Goal: Complete application form

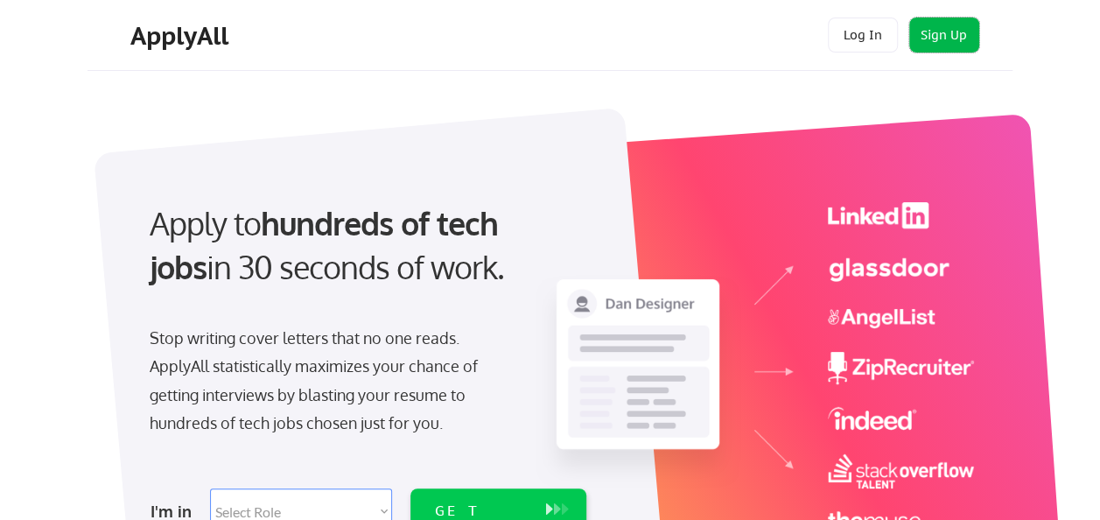
click at [940, 24] on button "Sign Up" at bounding box center [944, 35] width 70 height 35
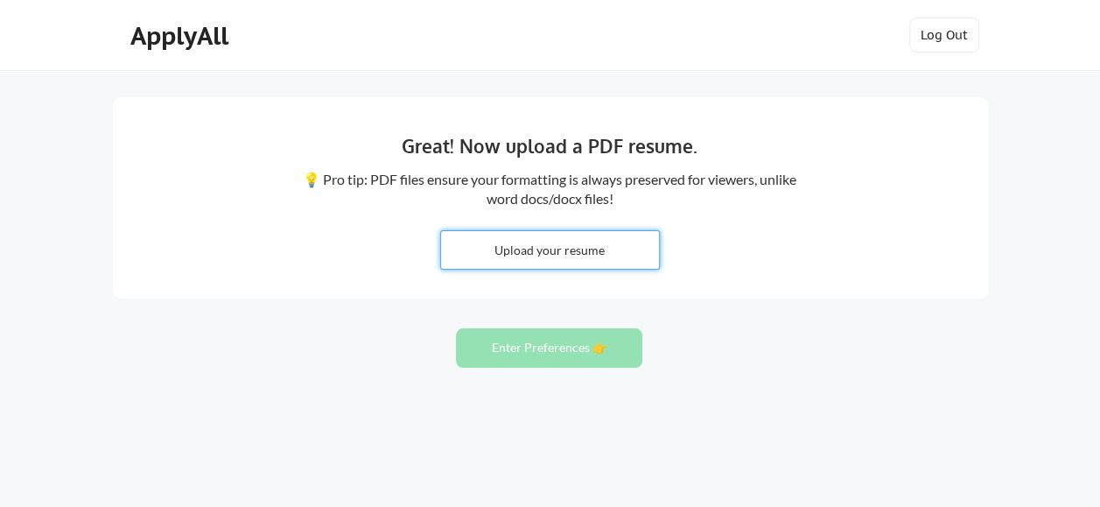
click at [582, 258] on input "file" at bounding box center [550, 250] width 218 height 38
type input "C:\fakepath\[PERSON_NAME] Resume PM.pdf"
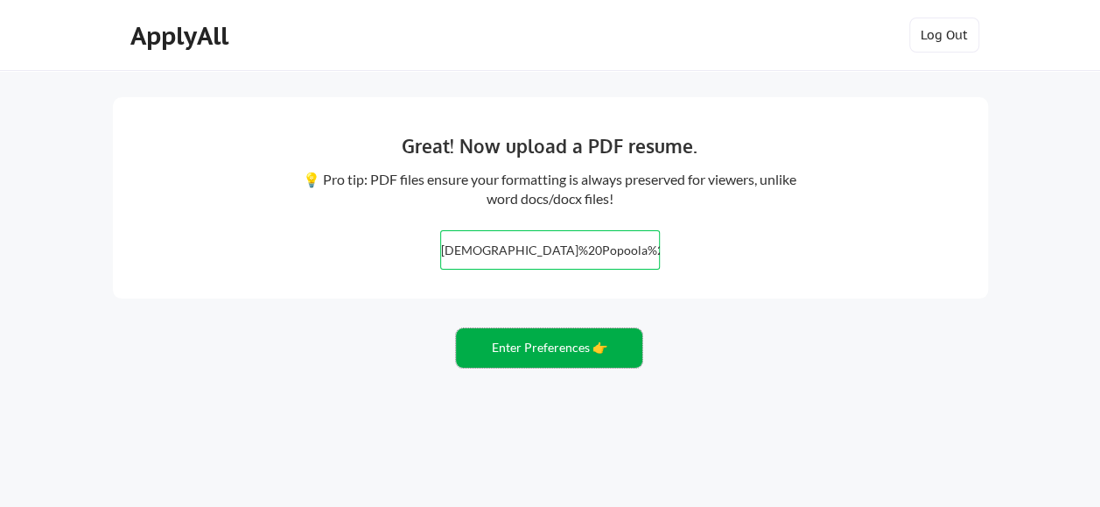
click at [571, 340] on button "Enter Preferences 👉" at bounding box center [549, 347] width 186 height 39
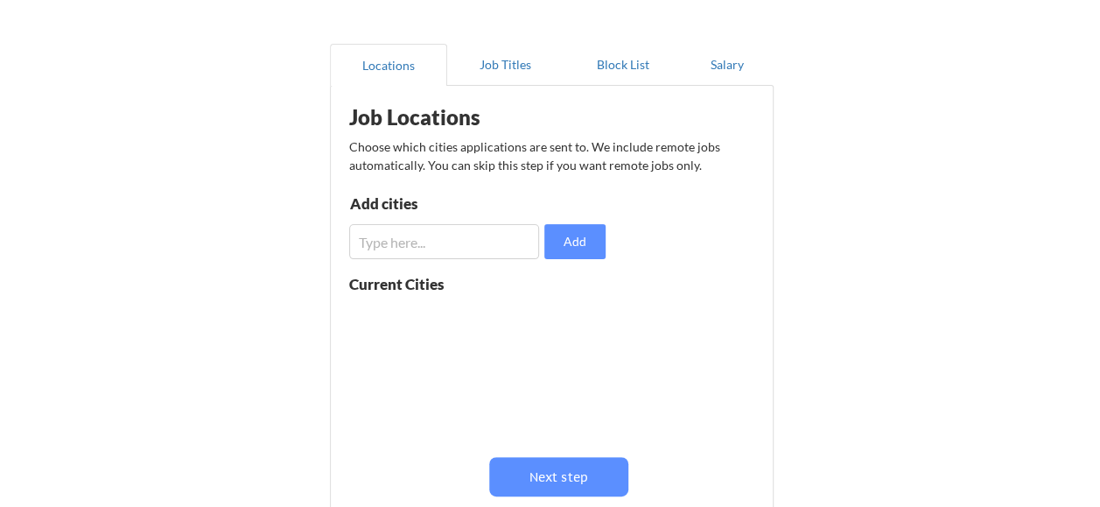
scroll to position [130, 0]
click at [459, 227] on input "input" at bounding box center [444, 240] width 191 height 35
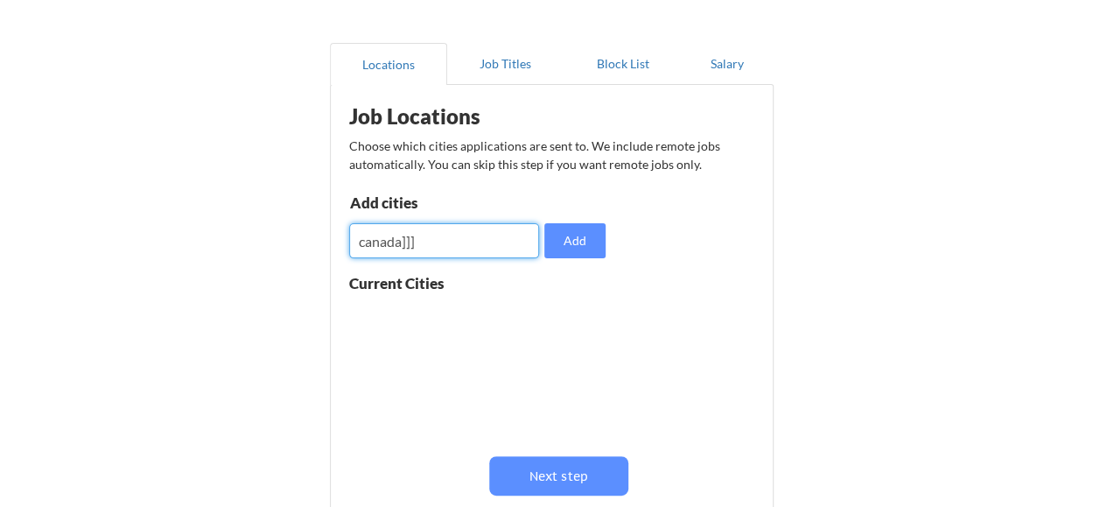
click at [464, 240] on input "input" at bounding box center [444, 240] width 191 height 35
type input "c"
type input "vancouver"
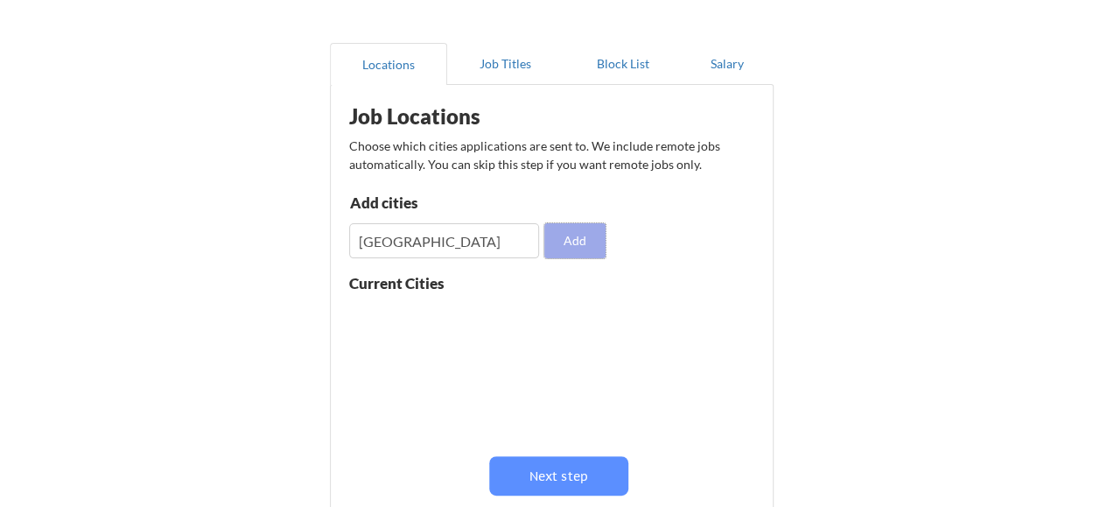
click at [546, 237] on button "Add" at bounding box center [574, 240] width 61 height 35
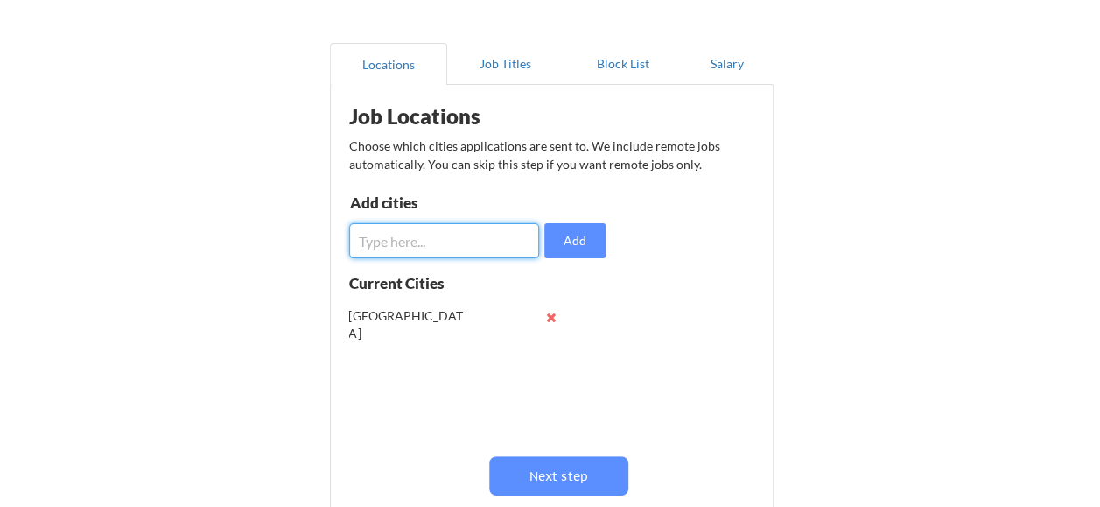
click at [431, 240] on input "input" at bounding box center [444, 240] width 191 height 35
type input "Montreal"
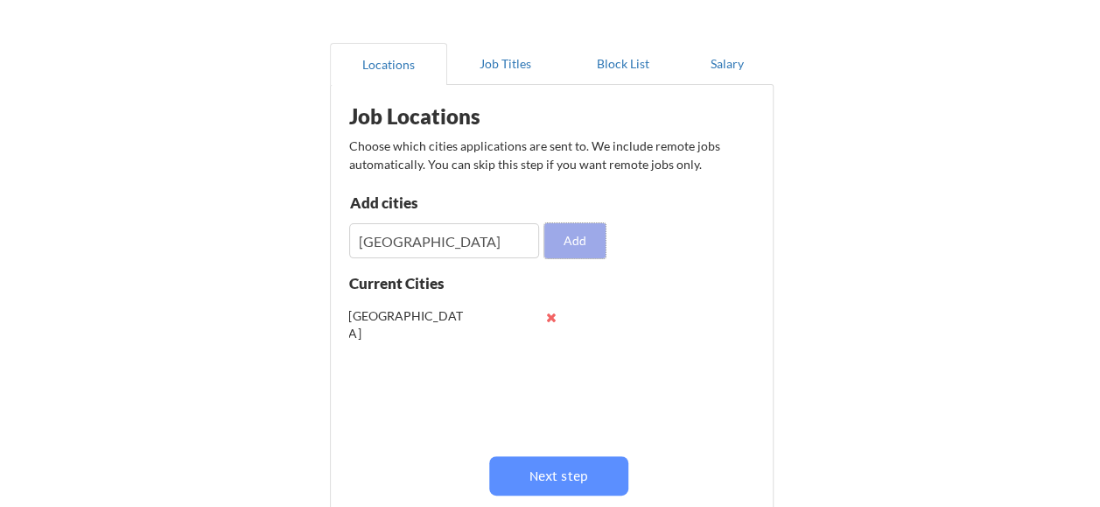
click at [555, 249] on button "Add" at bounding box center [574, 240] width 61 height 35
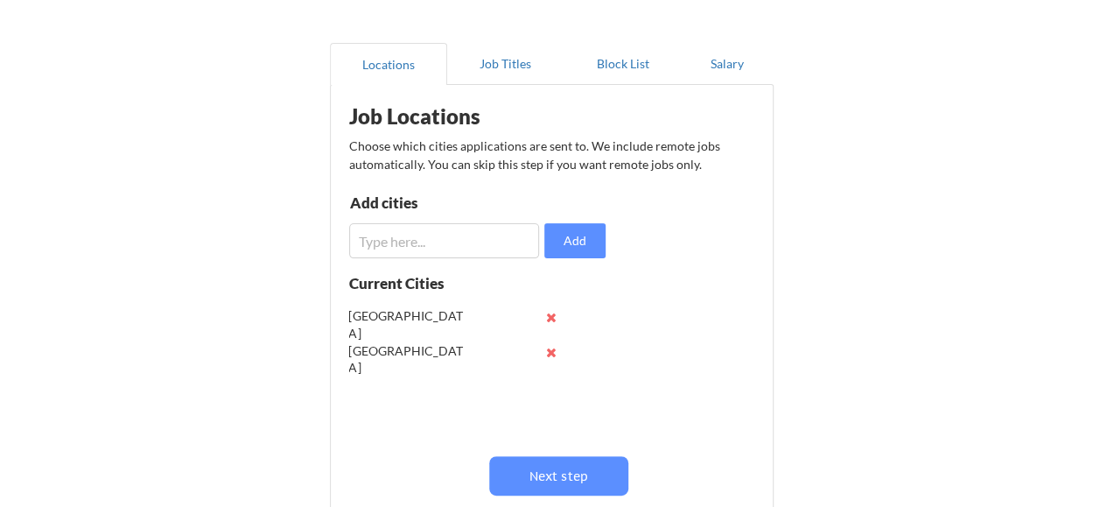
scroll to position [0, 0]
click at [457, 249] on input "input" at bounding box center [444, 240] width 191 height 35
type input "a"
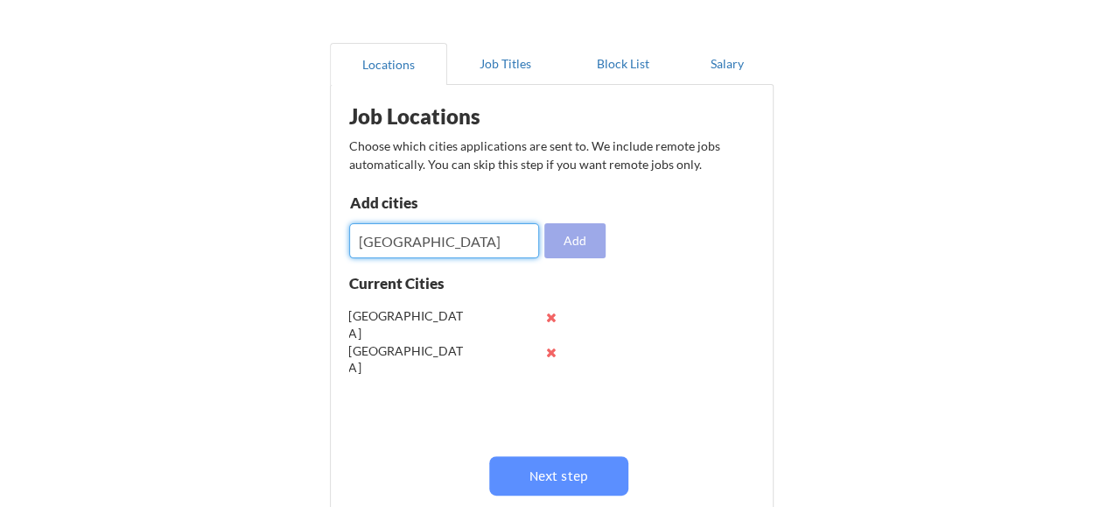
type input "Canada"
click at [592, 231] on button "Add" at bounding box center [574, 240] width 61 height 35
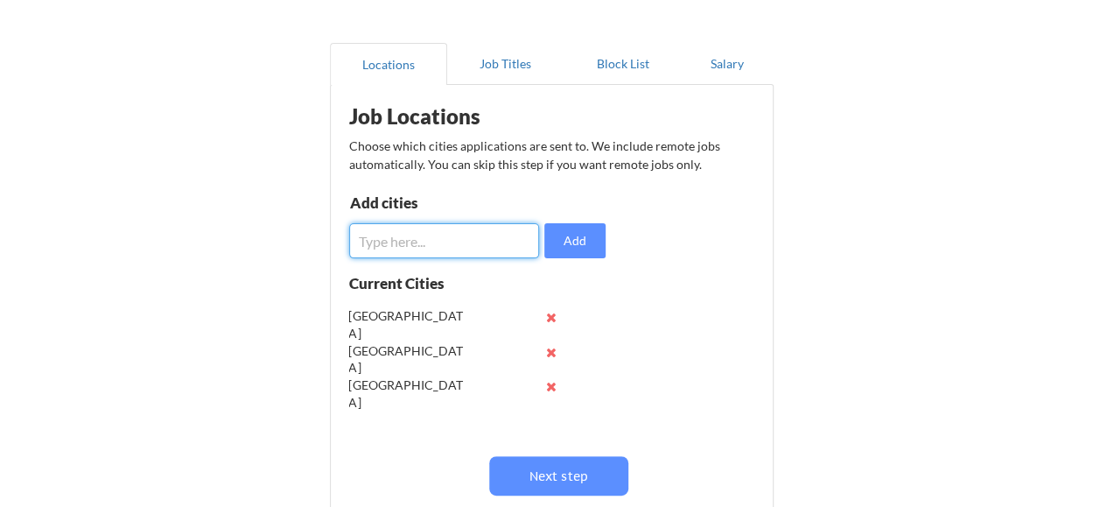
click at [436, 250] on input "input" at bounding box center [444, 240] width 191 height 35
type input "Toroonto"
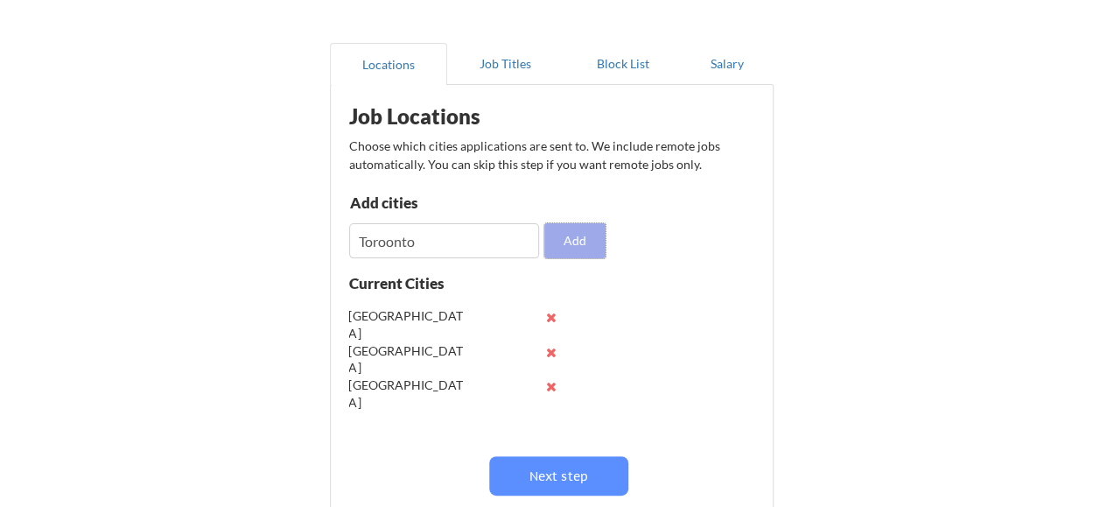
click at [562, 235] on button "Add" at bounding box center [574, 240] width 61 height 35
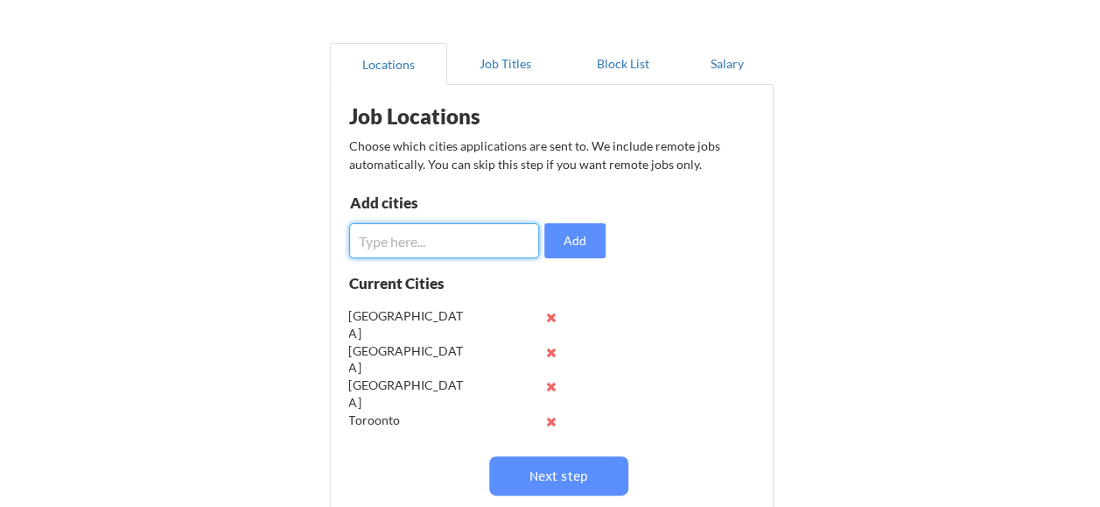
click at [486, 236] on input "input" at bounding box center [444, 240] width 191 height 35
type input "Manitoba"
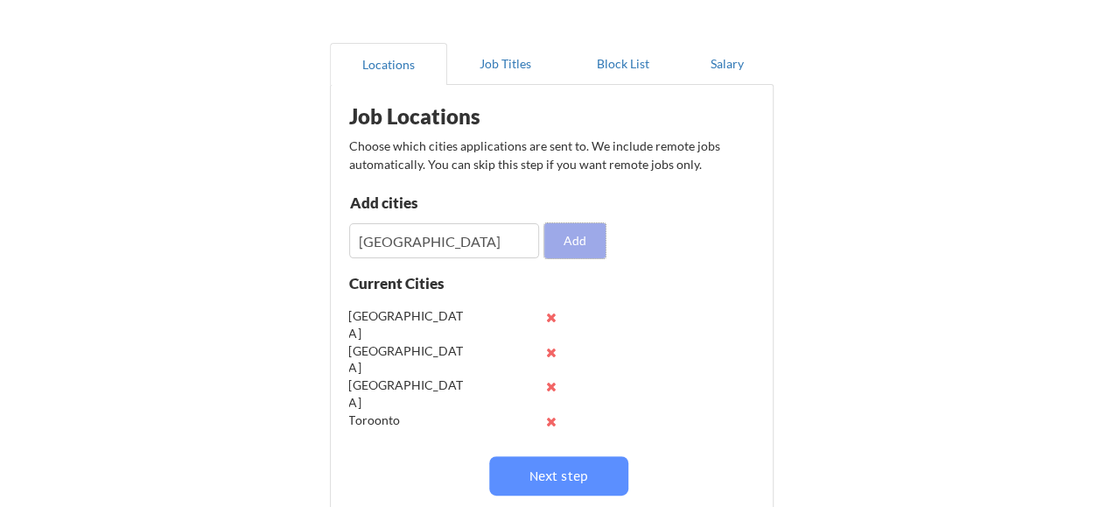
click at [550, 234] on button "Add" at bounding box center [574, 240] width 61 height 35
click at [545, 418] on button at bounding box center [551, 421] width 13 height 13
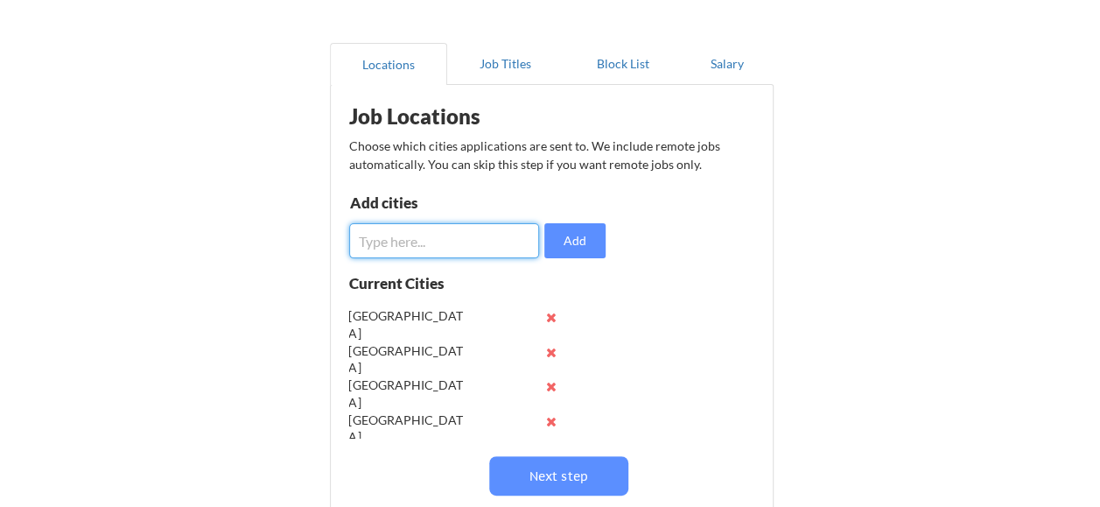
click at [403, 249] on input "input" at bounding box center [444, 240] width 191 height 35
type input "Toronto"
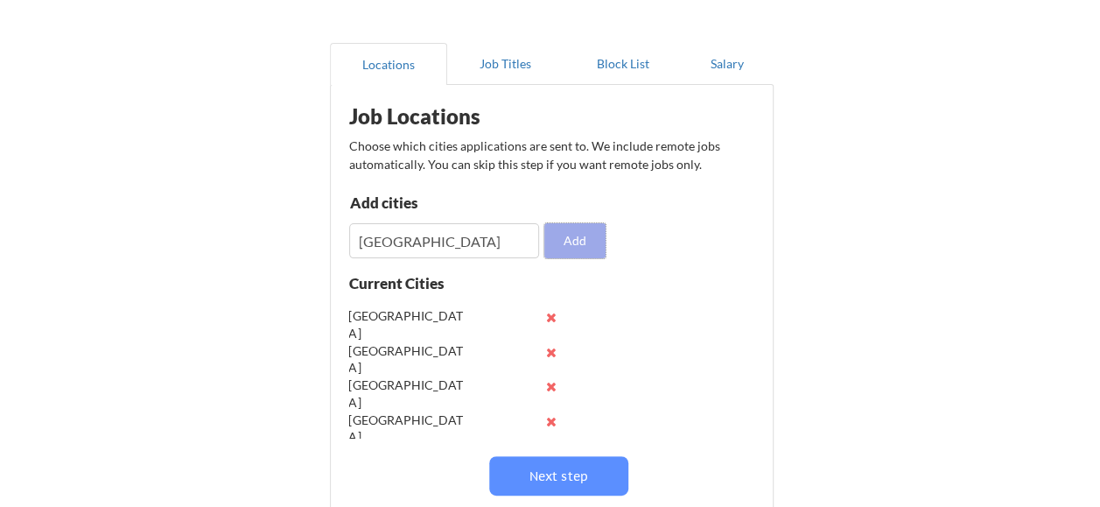
click at [562, 228] on button "Add" at bounding box center [574, 240] width 61 height 35
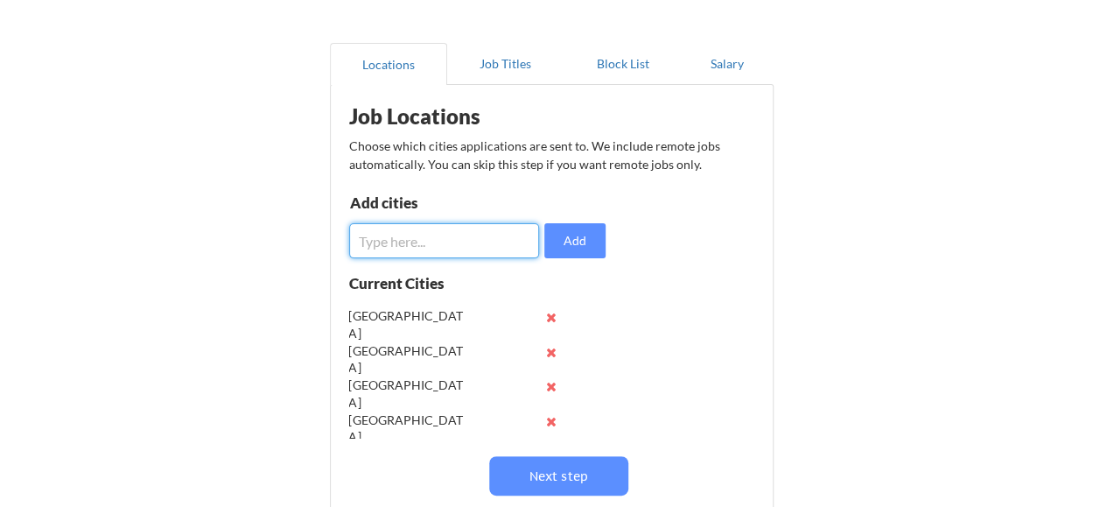
click at [432, 231] on input "input" at bounding box center [444, 240] width 191 height 35
type input "Winnipeg"
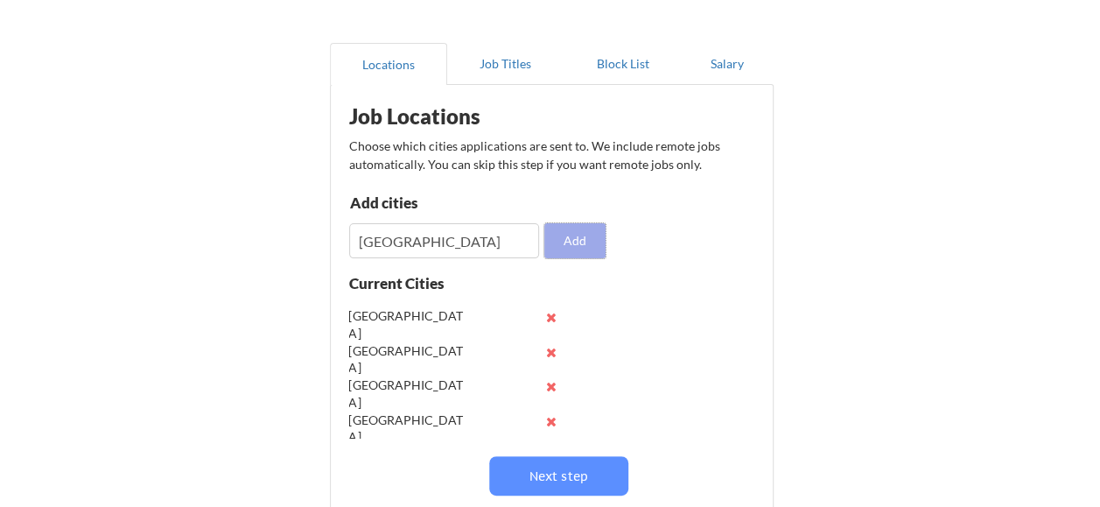
click at [569, 231] on button "Add" at bounding box center [574, 240] width 61 height 35
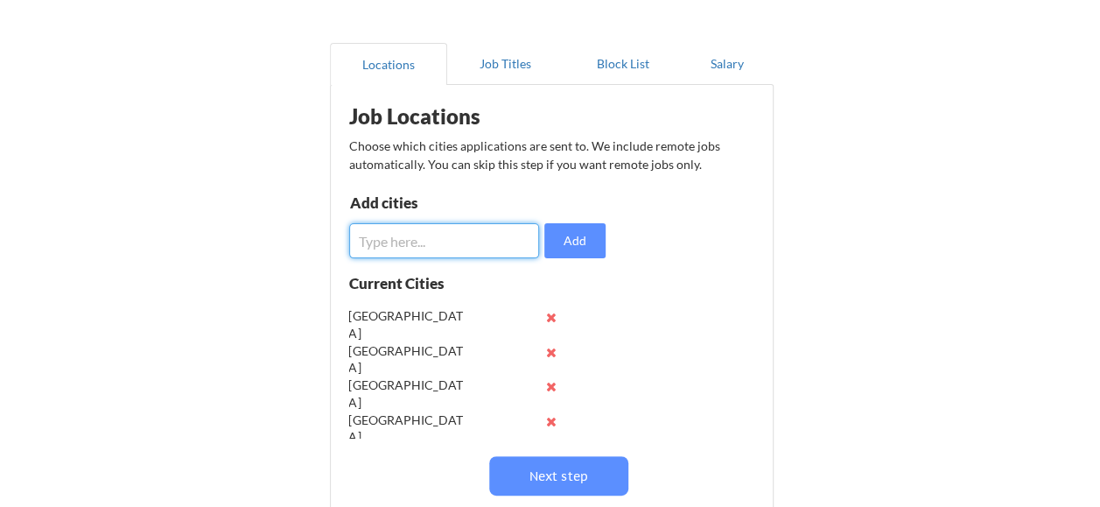
click at [389, 238] on input "input" at bounding box center [444, 240] width 191 height 35
type input "Edmonton"
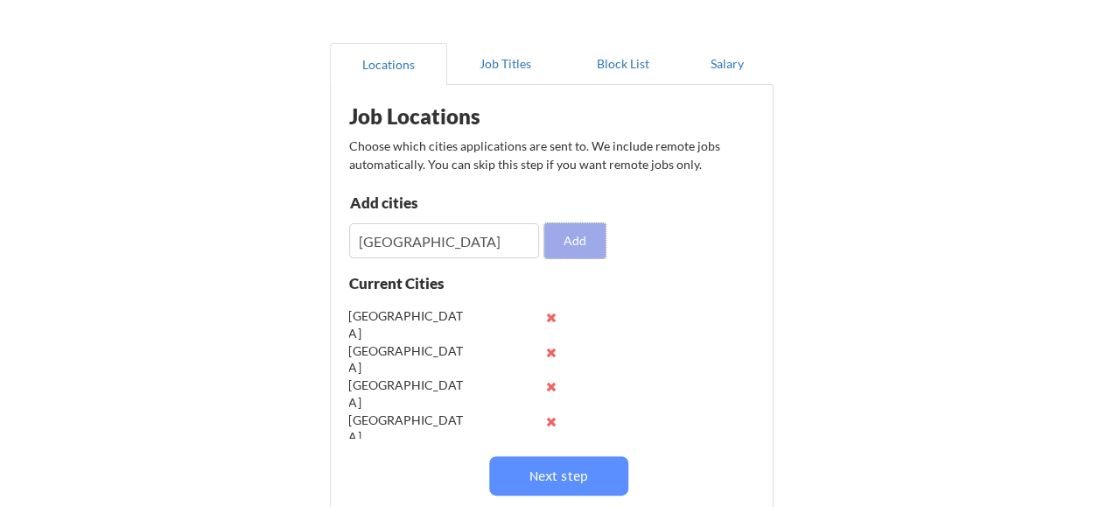
click at [579, 247] on button "Add" at bounding box center [574, 240] width 61 height 35
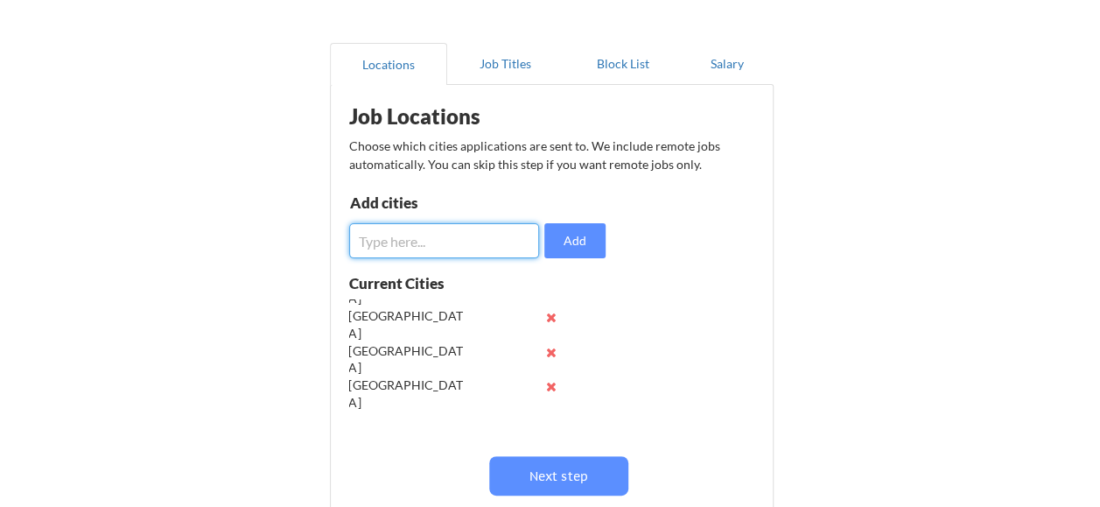
click at [453, 235] on input "input" at bounding box center [444, 240] width 191 height 35
type input "Ottawa"
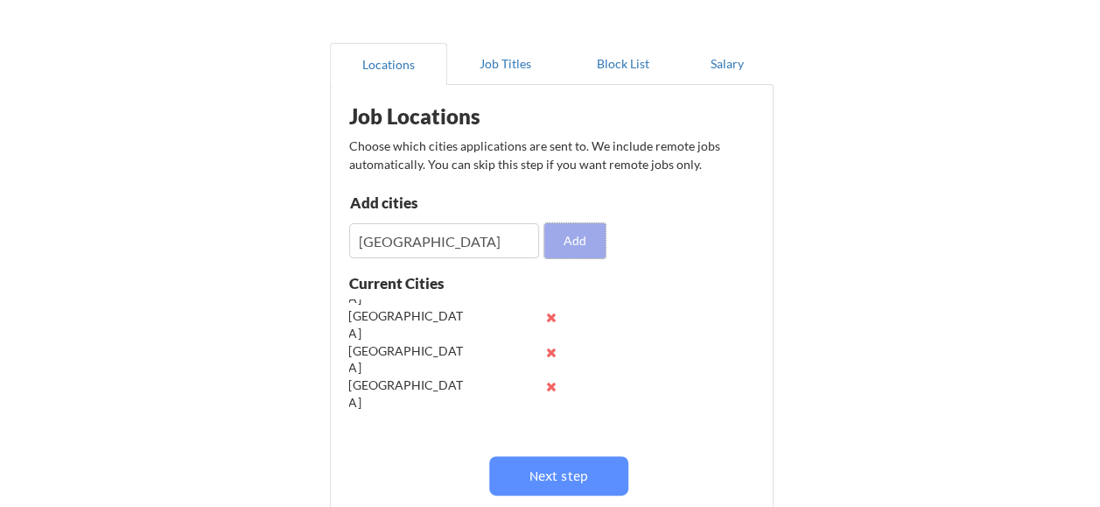
click at [579, 247] on button "Add" at bounding box center [574, 240] width 61 height 35
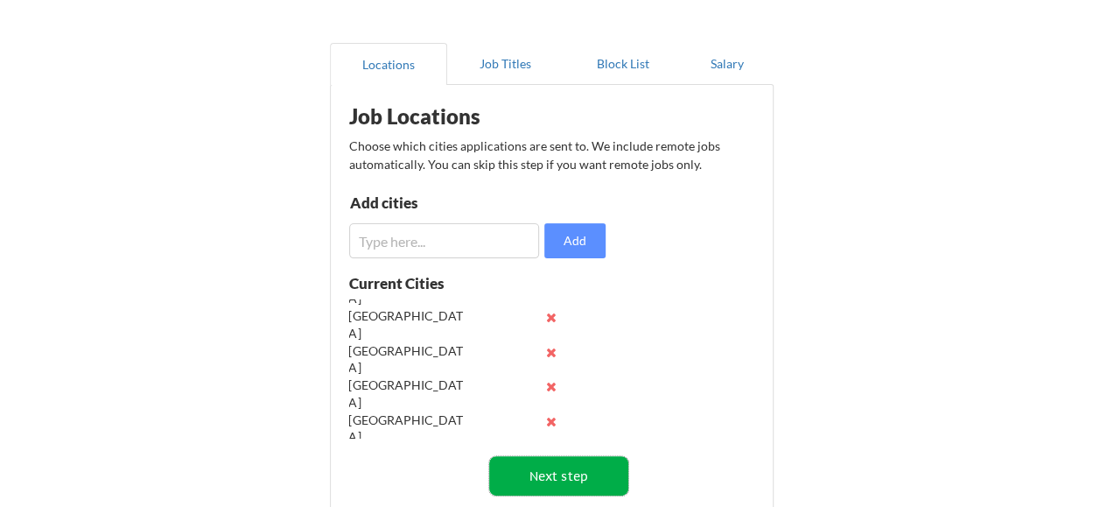
click at [599, 476] on button "Next step" at bounding box center [558, 475] width 139 height 39
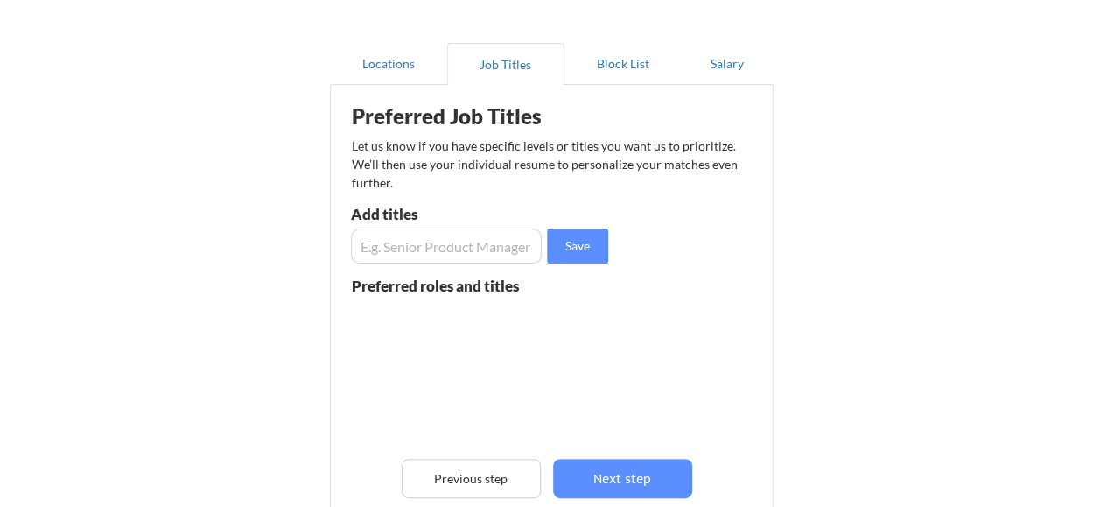
click at [445, 240] on input "input" at bounding box center [447, 245] width 192 height 35
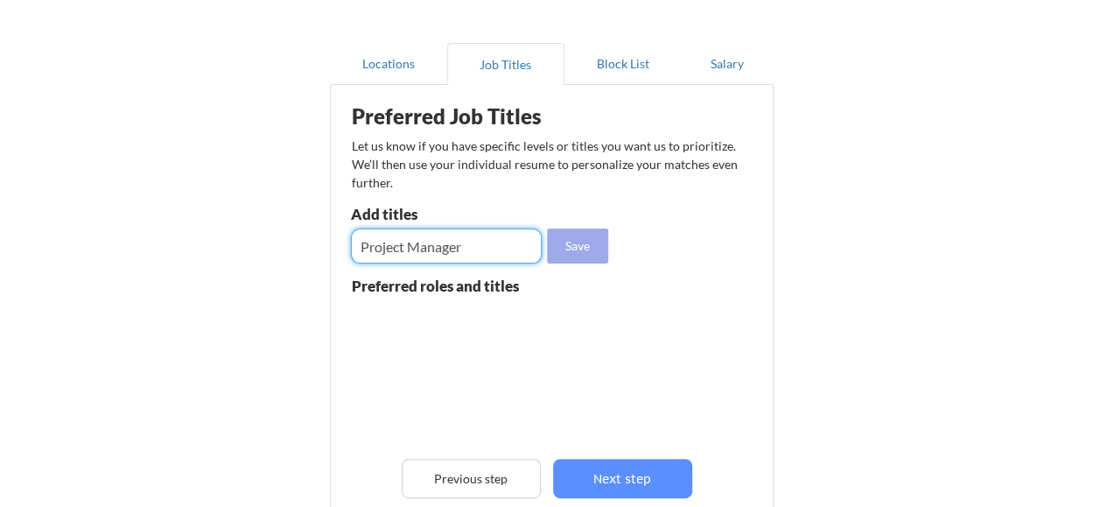
type input "Project Manager"
click at [572, 250] on button "Save" at bounding box center [577, 245] width 61 height 35
click at [445, 239] on input "input" at bounding box center [447, 245] width 192 height 35
type input "Project Coordinator"
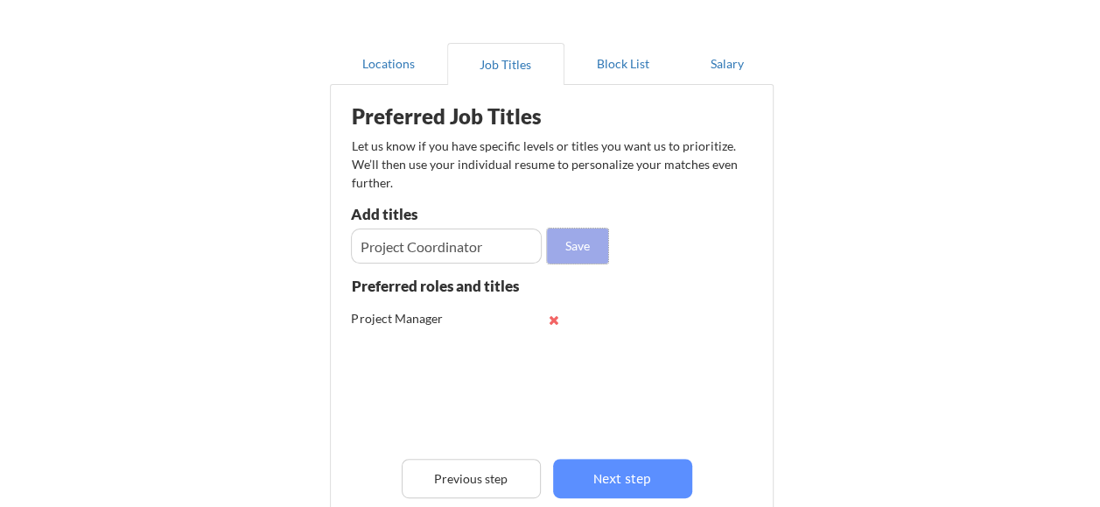
click at [592, 235] on button "Save" at bounding box center [577, 245] width 61 height 35
click at [471, 257] on input "input" at bounding box center [447, 245] width 192 height 35
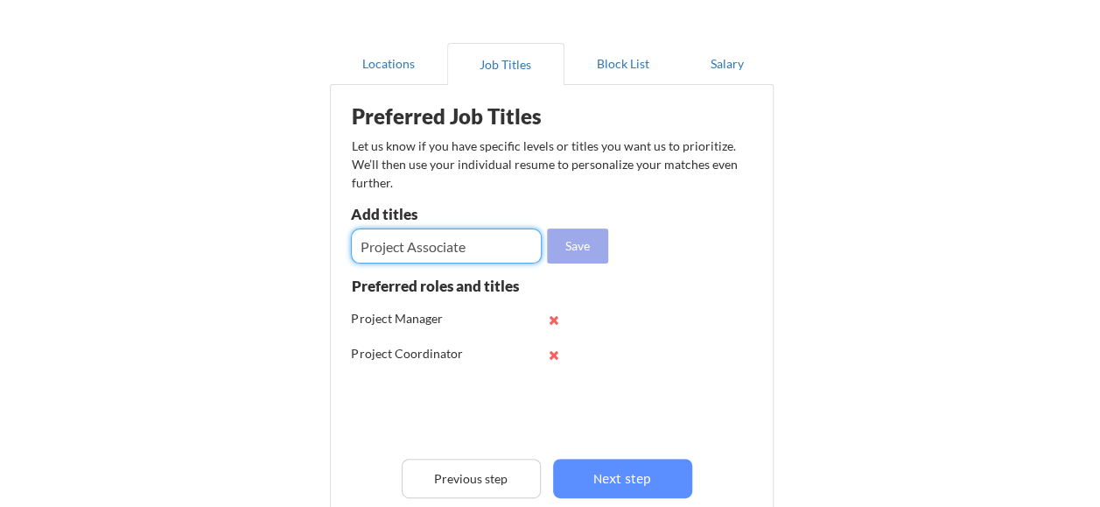
type input "Project Associate"
click at [567, 256] on button "Save" at bounding box center [577, 245] width 61 height 35
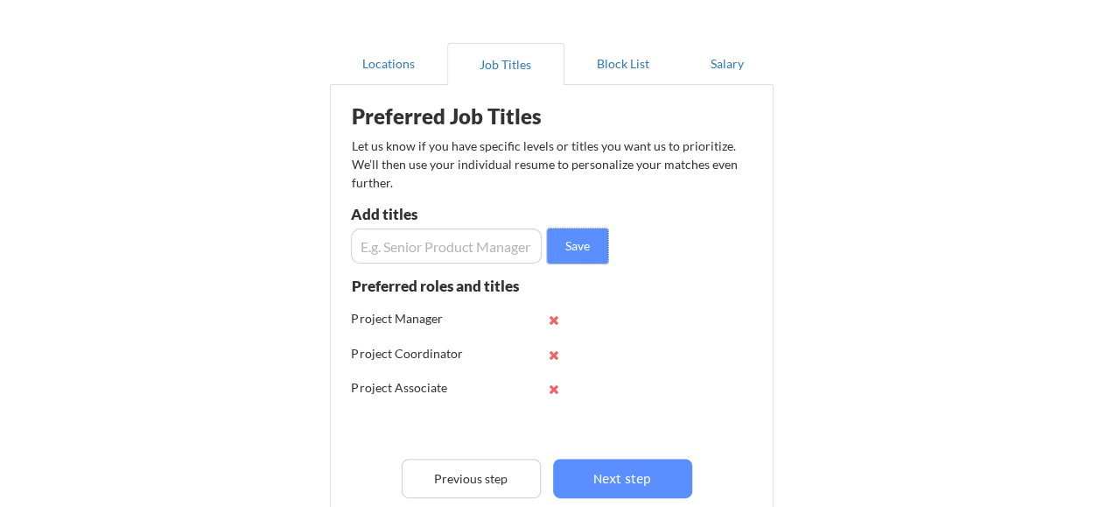
click at [460, 228] on input "input" at bounding box center [447, 245] width 192 height 35
paste input "Junior Project Manager"
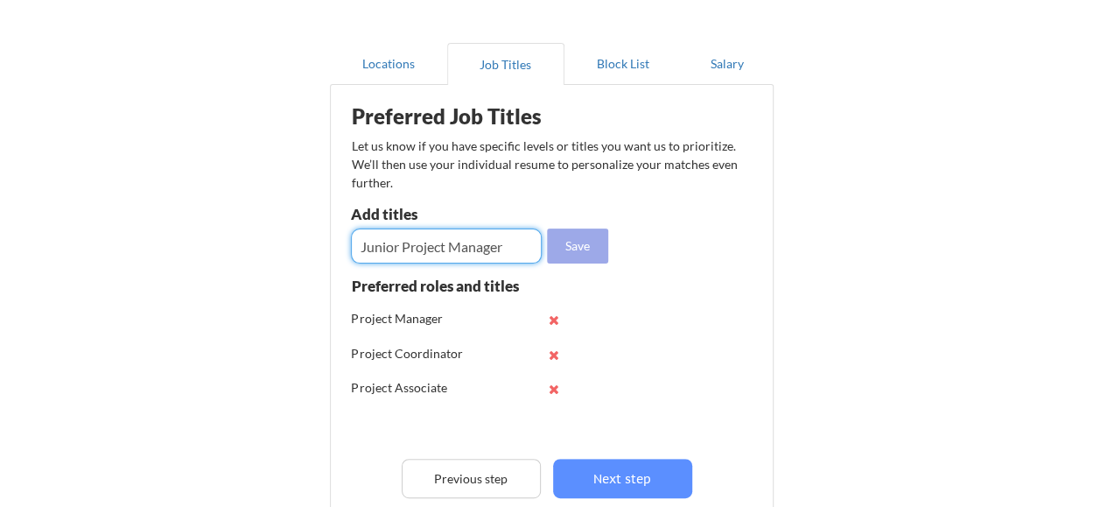
type input "Junior Project Manager"
click at [574, 249] on button "Save" at bounding box center [577, 245] width 61 height 35
click at [441, 254] on input "input" at bounding box center [447, 245] width 192 height 35
paste input "Project Support Officer"
type input "Project Support Officer"
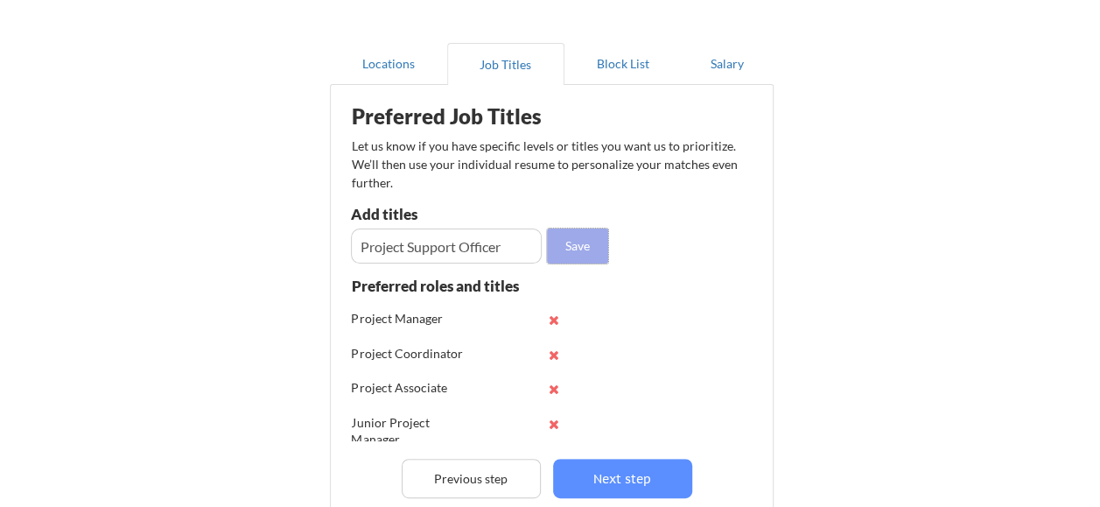
click at [571, 249] on button "Save" at bounding box center [577, 245] width 61 height 35
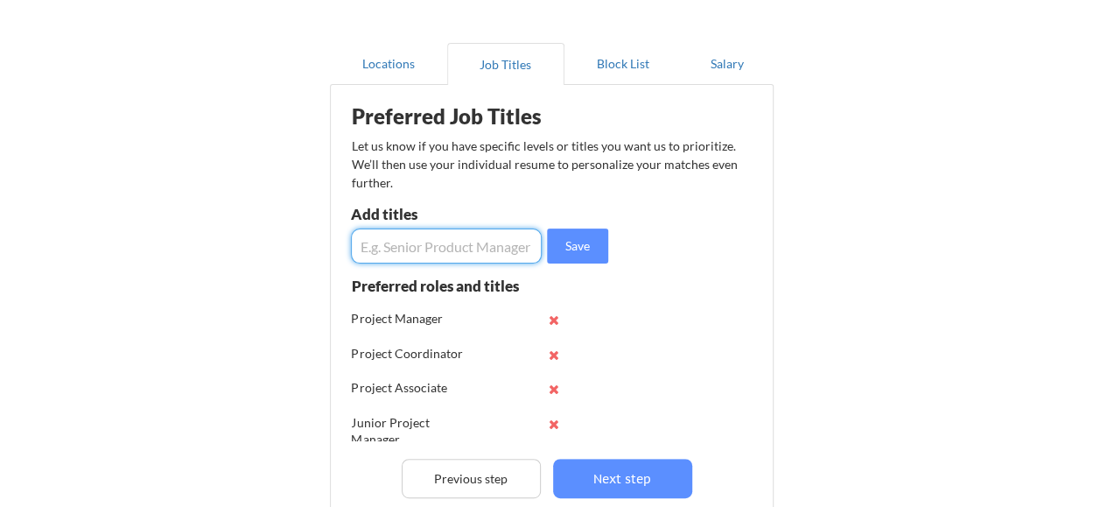
click at [438, 237] on input "input" at bounding box center [447, 245] width 192 height 35
paste input "PMO Assistant"
type input "PMO Assistant"
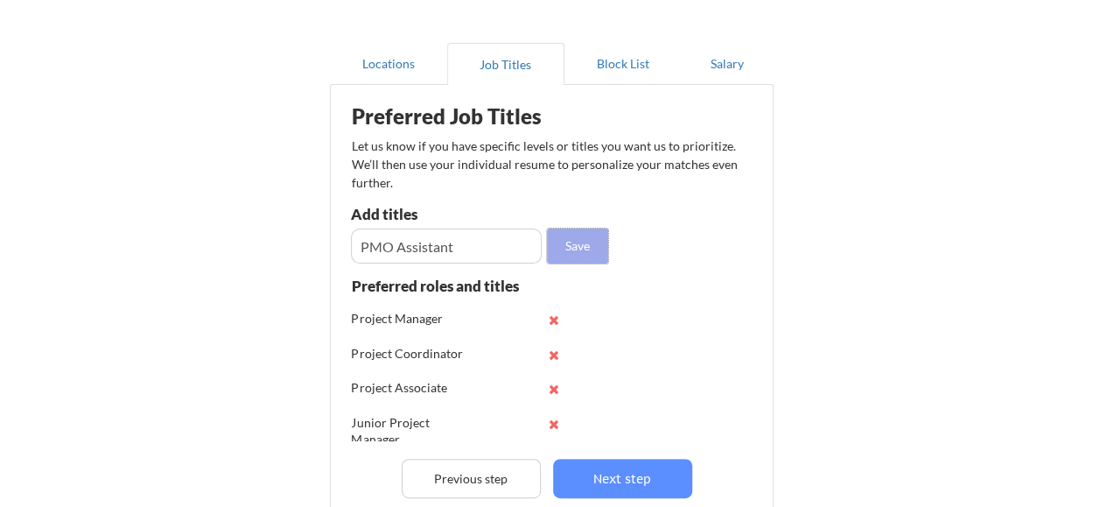
click at [569, 249] on button "Save" at bounding box center [577, 245] width 61 height 35
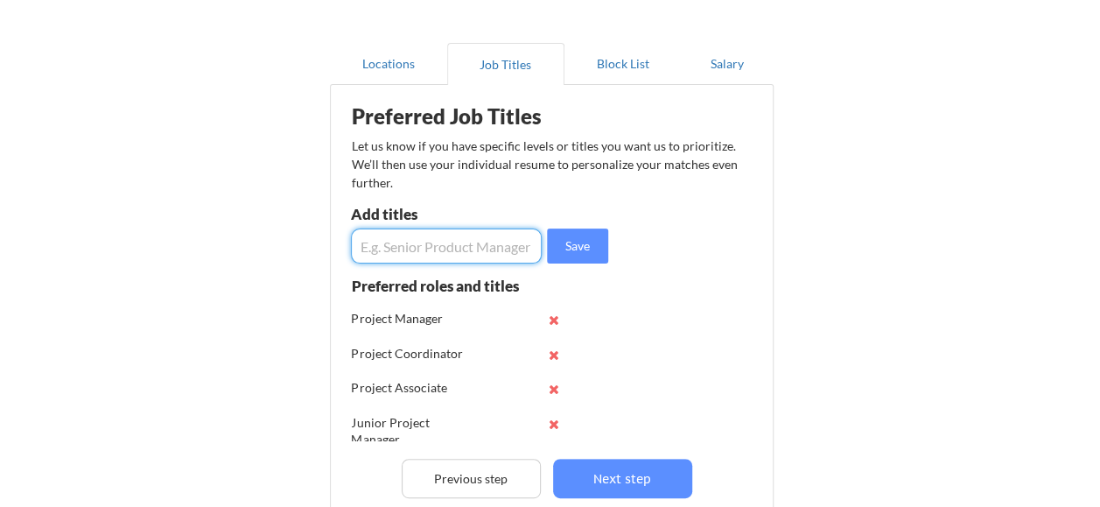
click at [452, 252] on input "input" at bounding box center [447, 245] width 192 height 35
paste input "Project Analyst"
type input "Project Analyst"
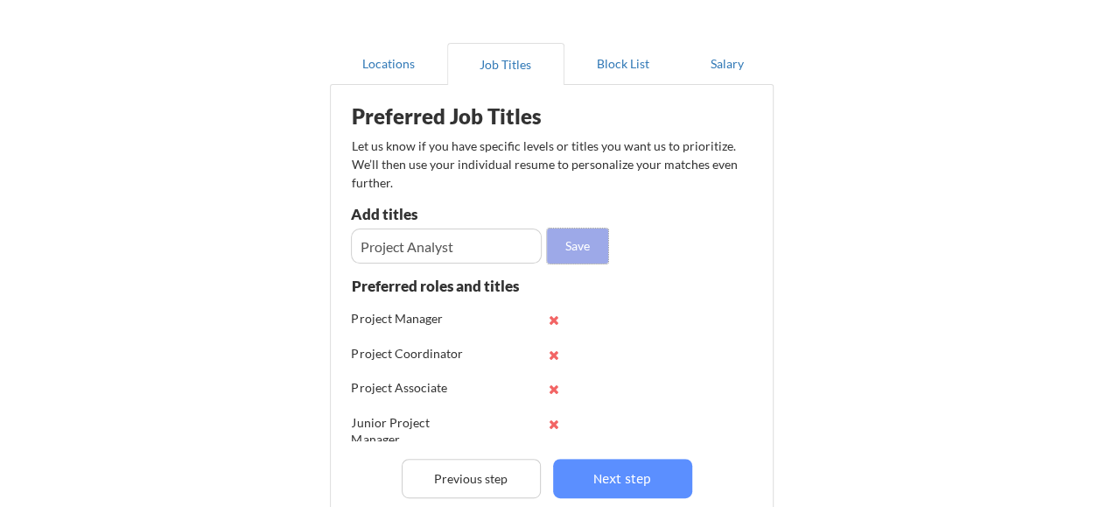
click at [583, 259] on button "Save" at bounding box center [577, 245] width 61 height 35
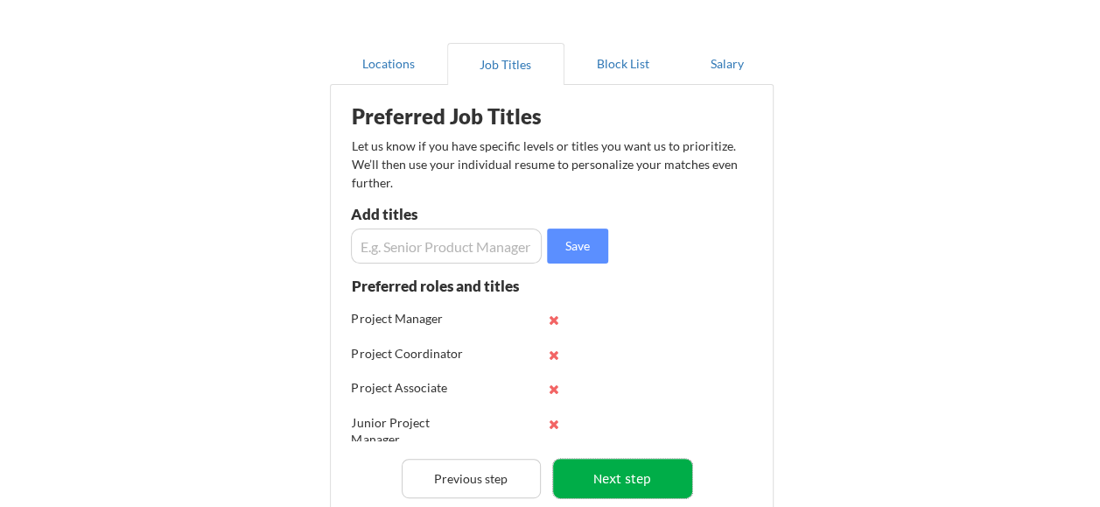
click at [627, 462] on button "Next step" at bounding box center [622, 478] width 139 height 39
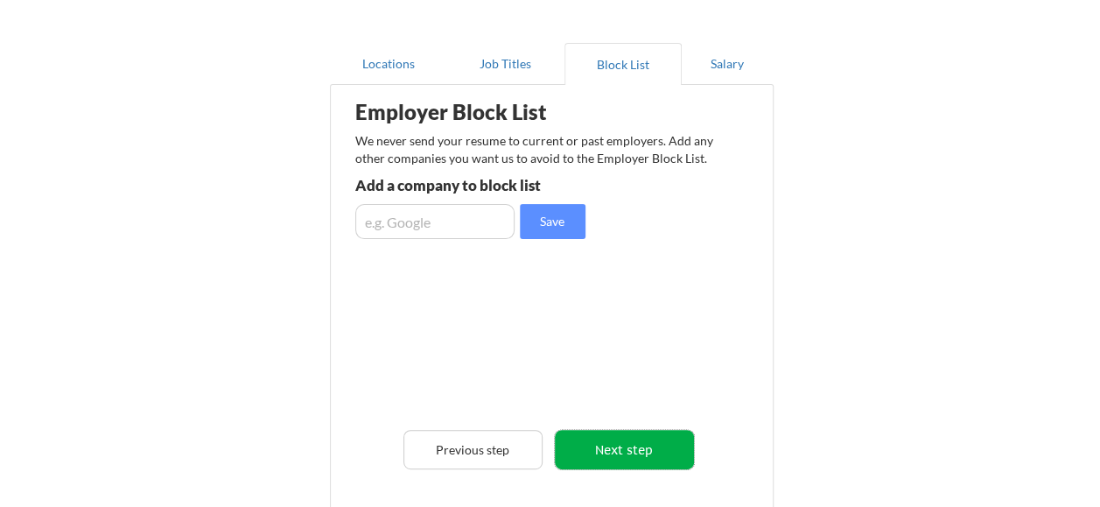
click at [576, 446] on button "Next step" at bounding box center [624, 449] width 139 height 39
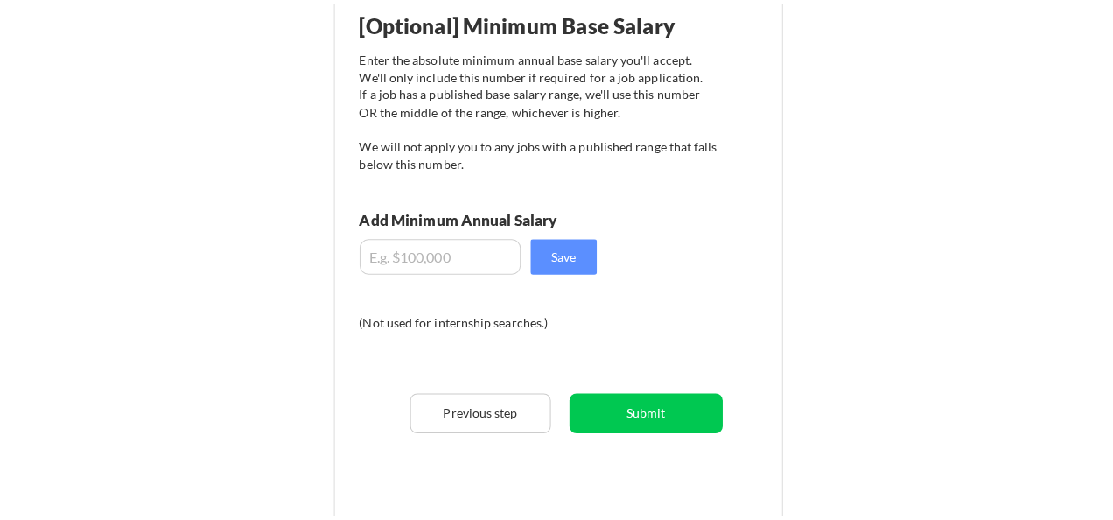
scroll to position [224, 0]
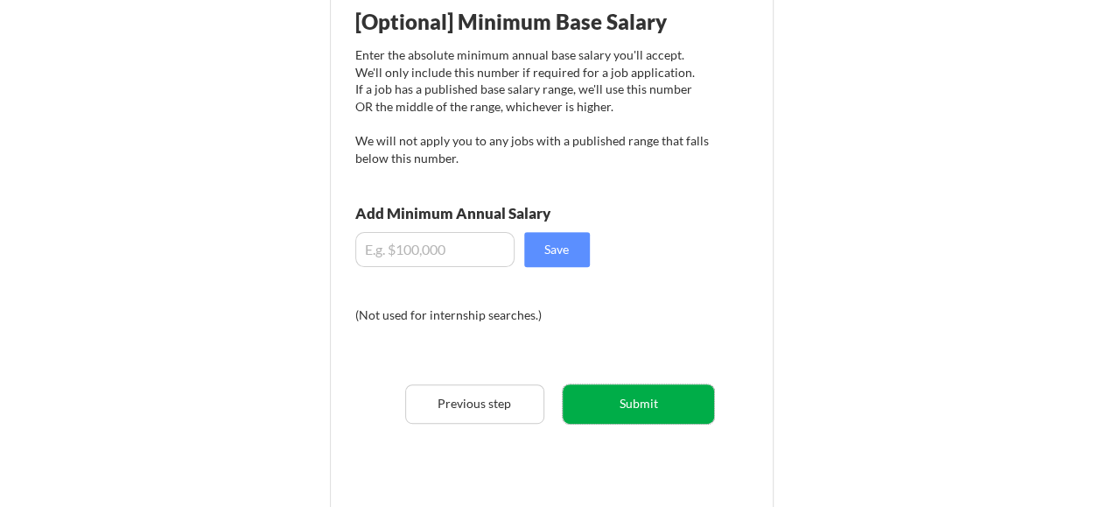
click at [651, 391] on button "Submit" at bounding box center [638, 403] width 151 height 39
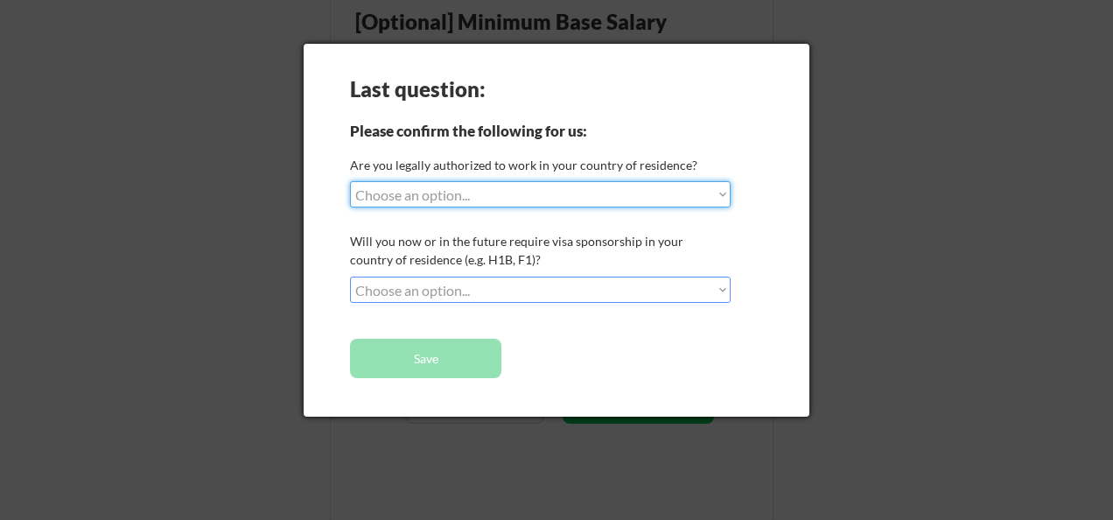
click at [789, 258] on div "Last question: Please confirm the following for us: Are you legally authorized …" at bounding box center [557, 230] width 506 height 373
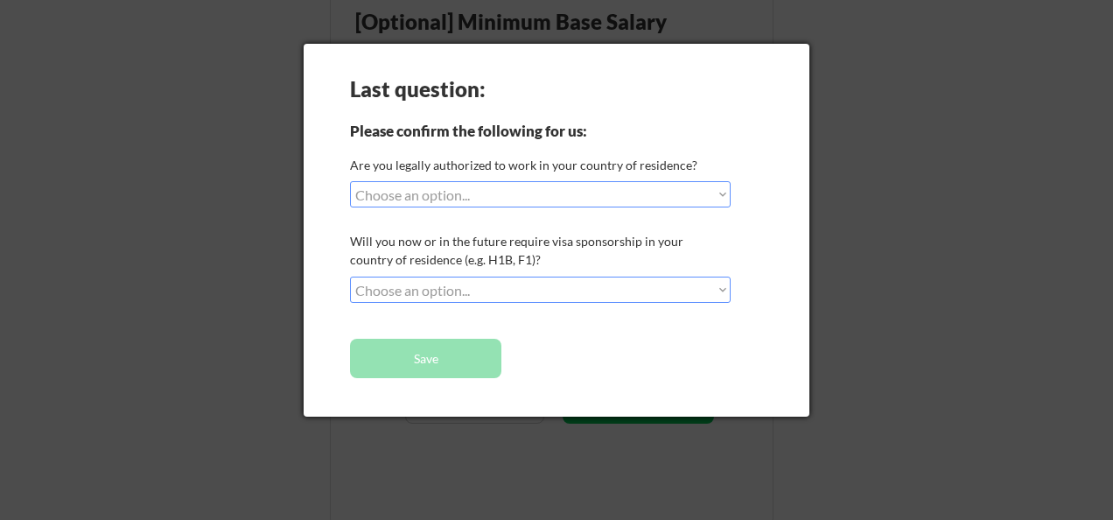
click at [853, 250] on div at bounding box center [556, 260] width 1113 height 520
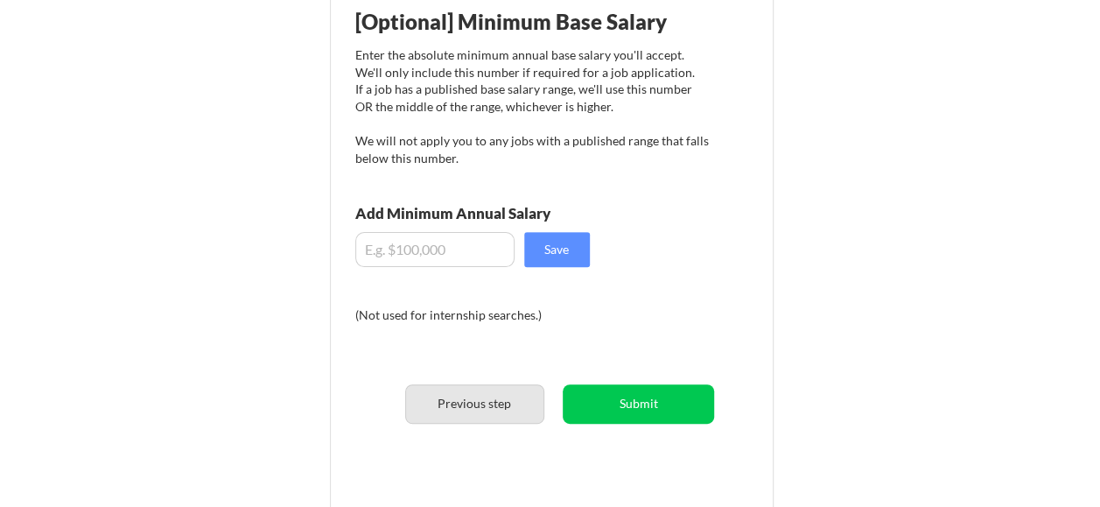
click at [477, 410] on button "Previous step" at bounding box center [474, 403] width 139 height 39
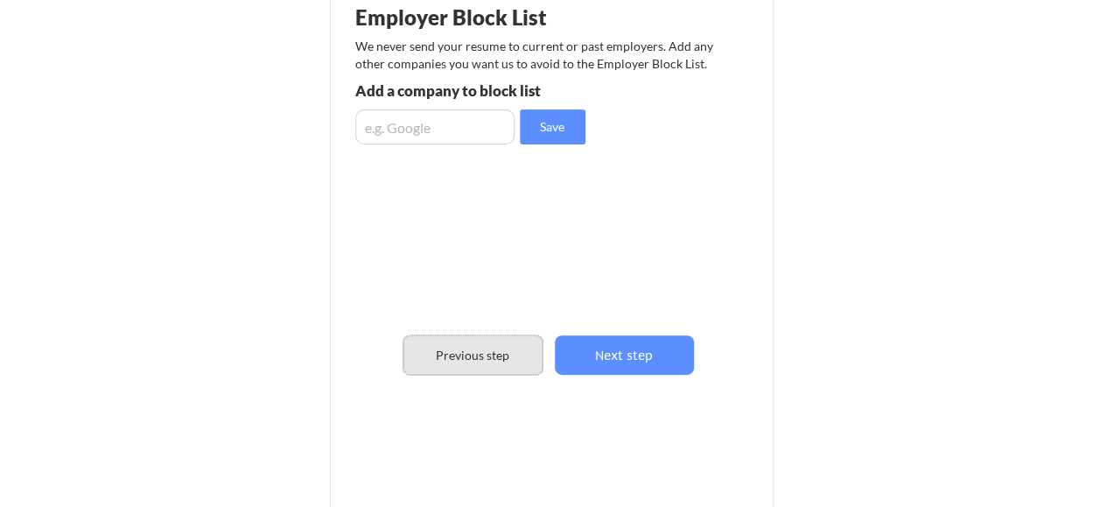
click at [478, 353] on button "Previous step" at bounding box center [472, 354] width 139 height 39
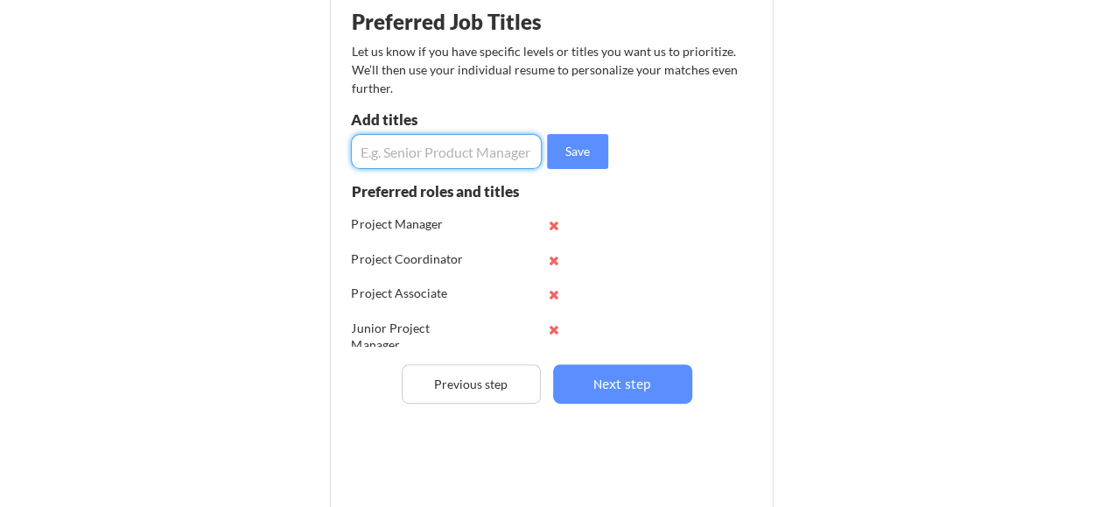
click at [433, 144] on input "input" at bounding box center [447, 151] width 192 height 35
type input "I"
type input "Project Intern"
click at [563, 155] on button "Save" at bounding box center [577, 151] width 61 height 35
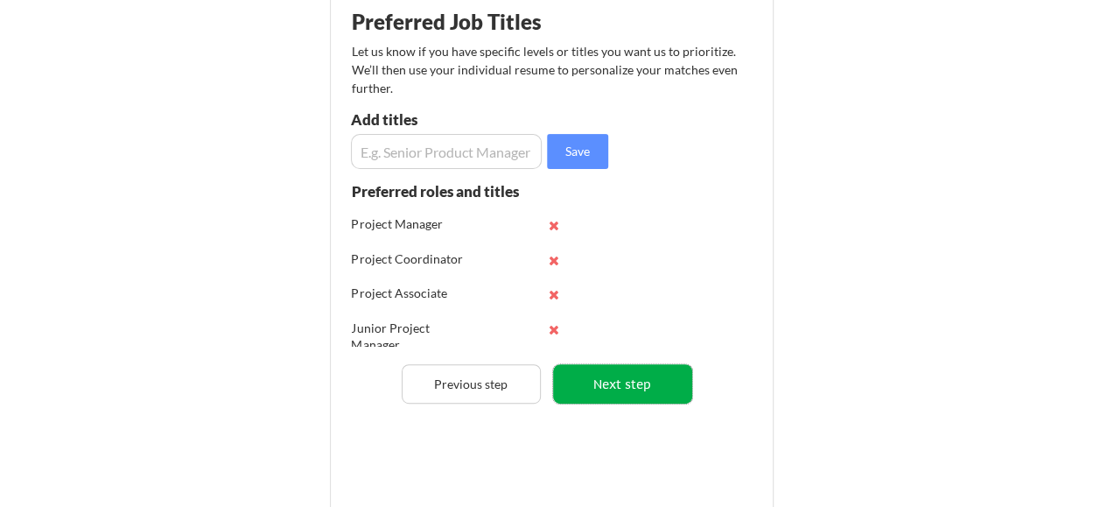
click at [611, 383] on button "Next step" at bounding box center [622, 383] width 139 height 39
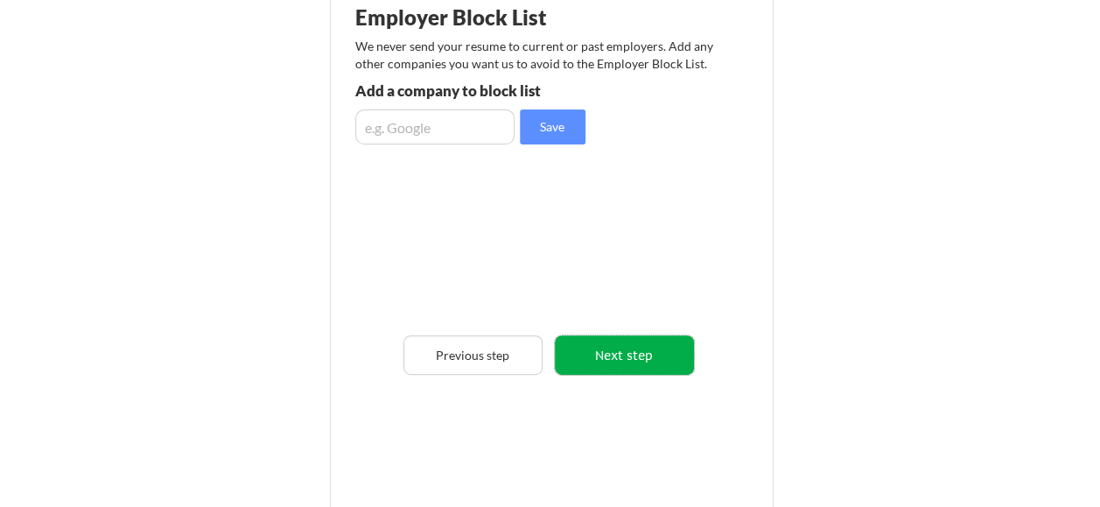
click at [620, 368] on button "Next step" at bounding box center [624, 354] width 139 height 39
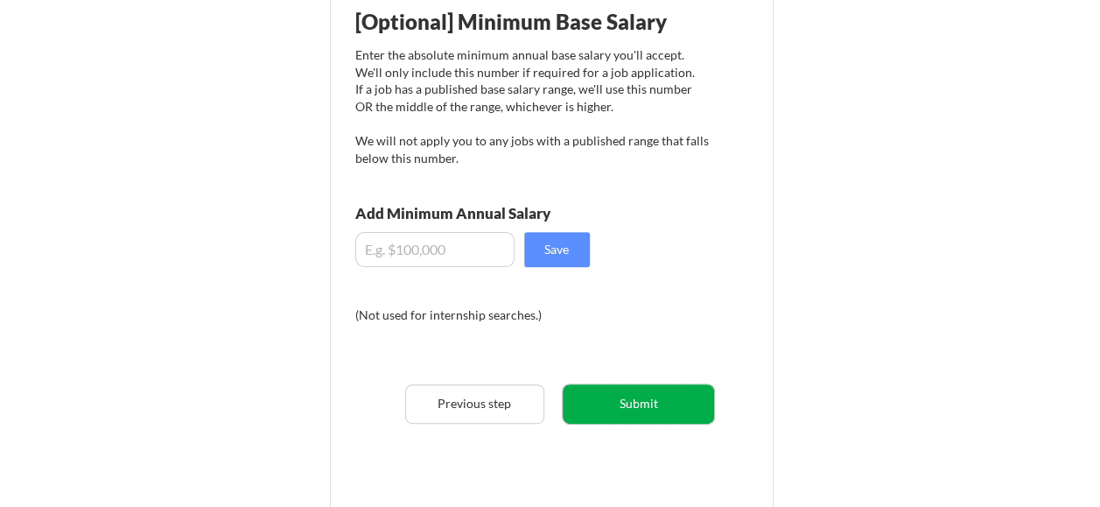
click at [637, 394] on button "Submit" at bounding box center [638, 403] width 151 height 39
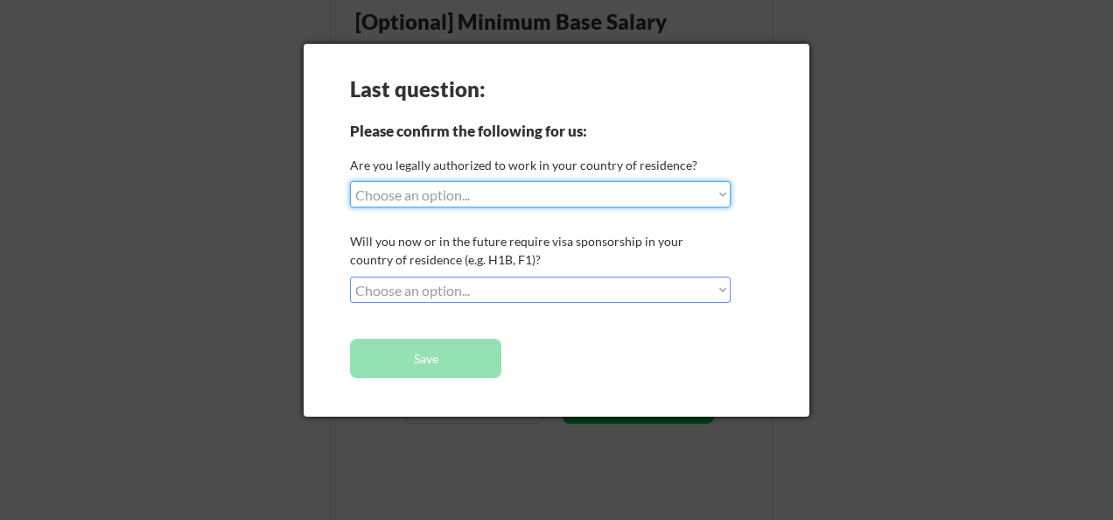
click at [583, 200] on select "Choose an option... Yes, I am a US Citizen Yes, I am a Canadian Citizen Yes, I …" at bounding box center [540, 194] width 381 height 26
select select ""no__i_am_not__yet__authorized""
click at [350, 181] on select "Choose an option... Yes, I am a US Citizen Yes, I am a Canadian Citizen Yes, I …" at bounding box center [540, 194] width 381 height 26
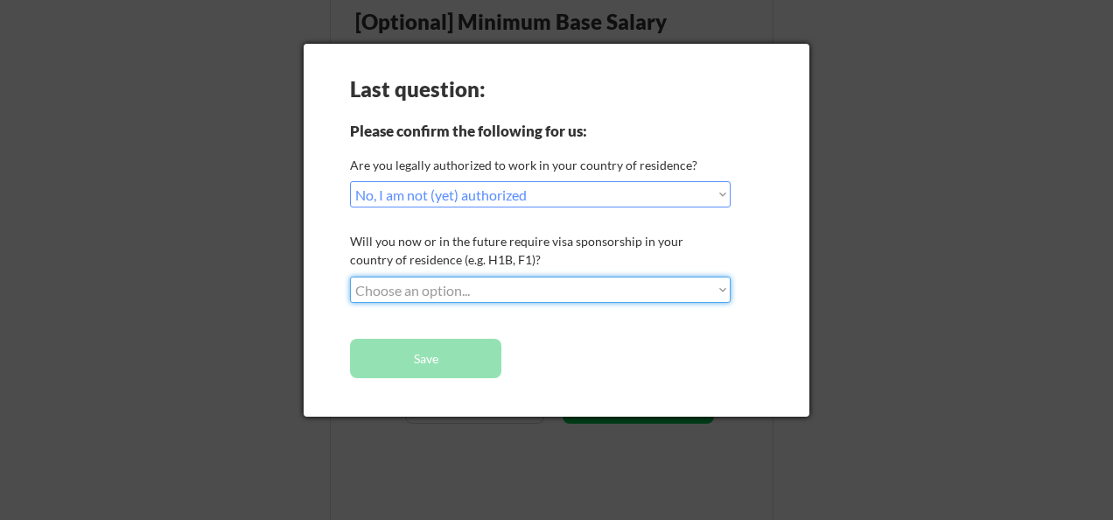
click at [558, 285] on select "Choose an option... No, I will not need sponsorship Yes, I will need sponsorship" at bounding box center [540, 290] width 381 height 26
select select ""yes__i_will_need_sponsorship""
click at [350, 277] on select "Choose an option... No, I will not need sponsorship Yes, I will need sponsorship" at bounding box center [540, 290] width 381 height 26
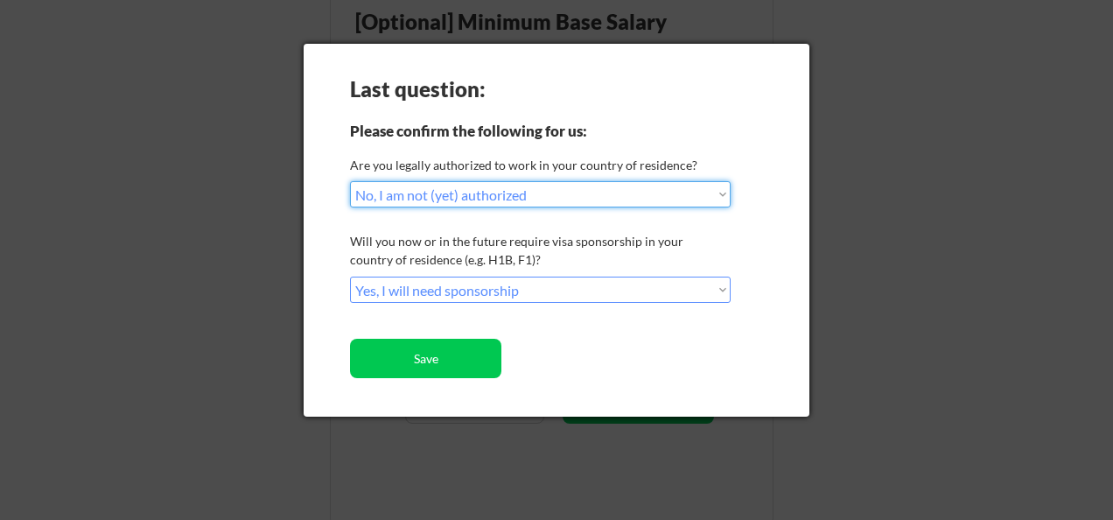
click at [596, 198] on select "Choose an option... Yes, I am a US Citizen Yes, I am a Canadian Citizen Yes, I …" at bounding box center [540, 194] width 381 height 26
select select ""yes__i_am_here_on_a_visa__h1b__opt__etc__""
click at [350, 181] on select "Choose an option... Yes, I am a US Citizen Yes, I am a Canadian Citizen Yes, I …" at bounding box center [540, 194] width 381 height 26
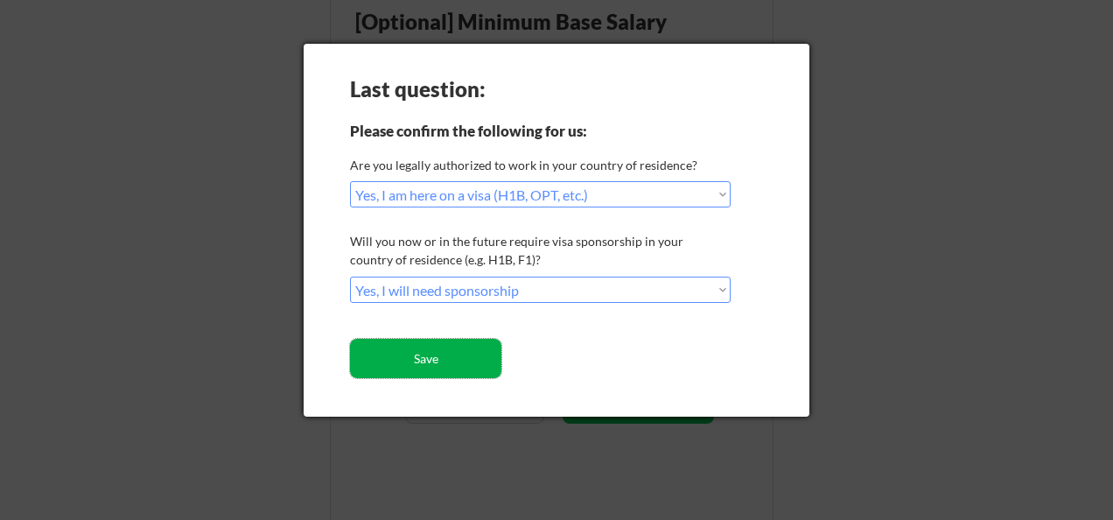
click at [420, 349] on button "Save" at bounding box center [425, 358] width 151 height 39
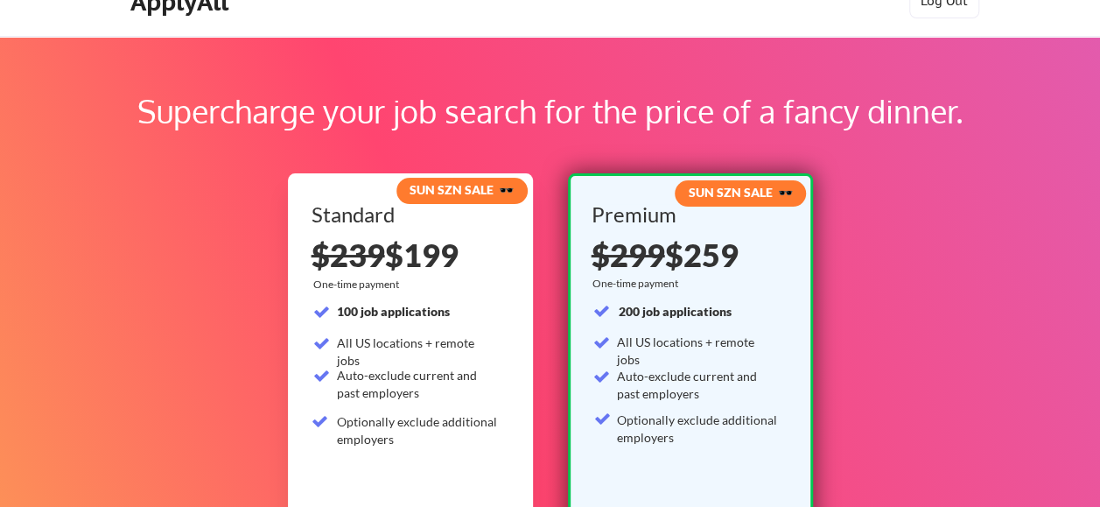
scroll to position [33, 0]
